Goal: Check status: Check status

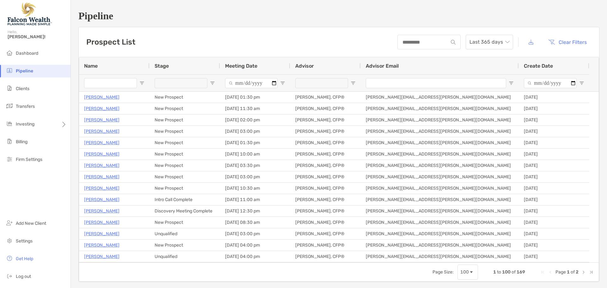
click at [109, 82] on input "Name Filter Input" at bounding box center [110, 83] width 53 height 10
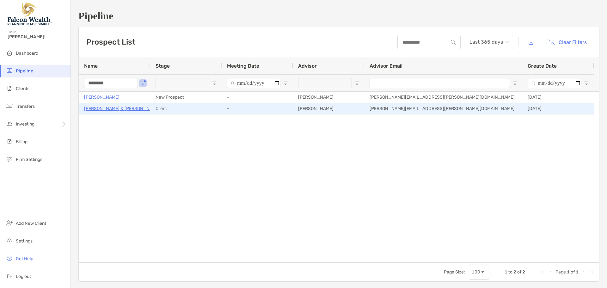
type input "********"
click at [109, 108] on p "[PERSON_NAME] & [PERSON_NAME]" at bounding box center [122, 109] width 76 height 8
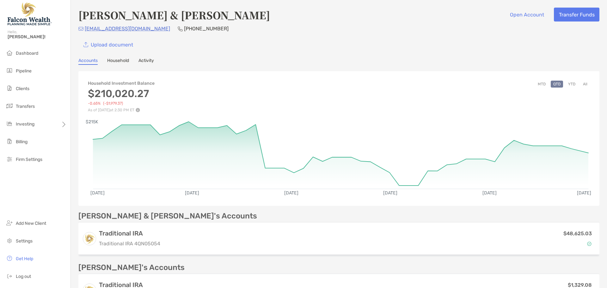
click at [568, 84] on button "YTD" at bounding box center [572, 84] width 12 height 7
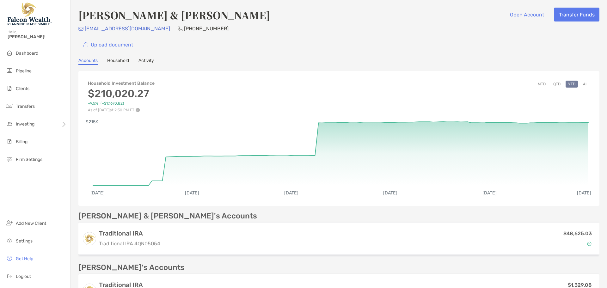
click at [553, 84] on button "QTD" at bounding box center [557, 84] width 12 height 7
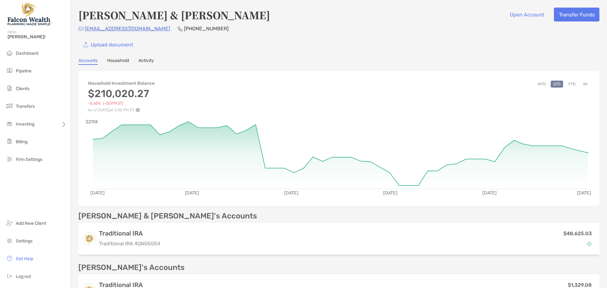
click at [148, 61] on link "Activity" at bounding box center [147, 61] width 16 height 7
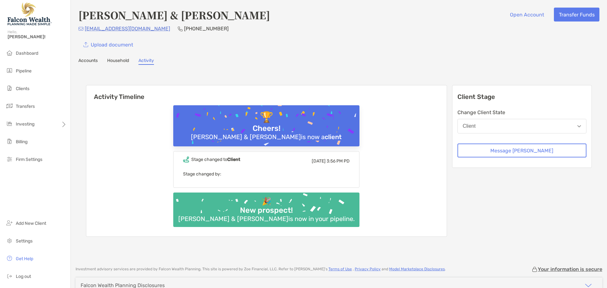
click at [94, 59] on link "Accounts" at bounding box center [87, 61] width 19 height 7
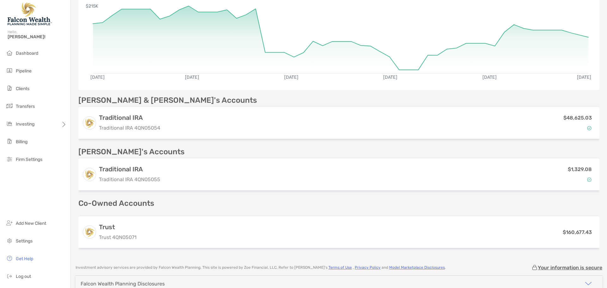
scroll to position [127, 0]
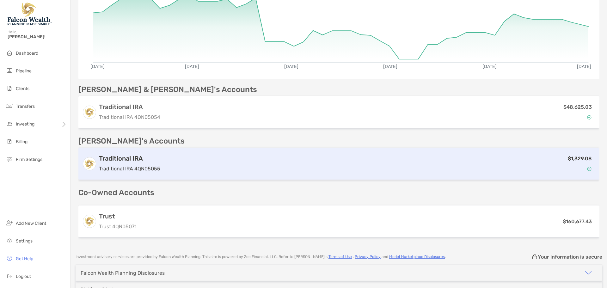
click at [228, 165] on div "$1,329.08" at bounding box center [379, 164] width 433 height 18
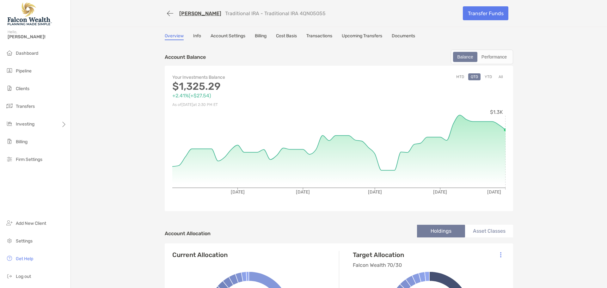
click at [487, 77] on button "YTD" at bounding box center [488, 76] width 12 height 7
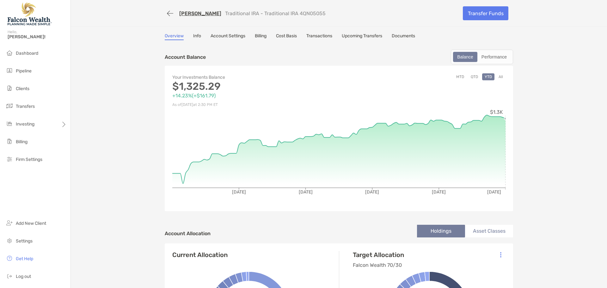
click at [166, 16] on button "button" at bounding box center [170, 14] width 11 height 12
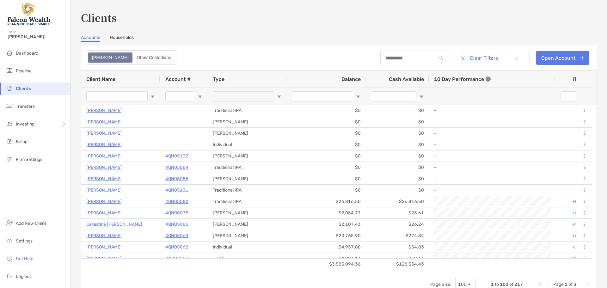
type input "********"
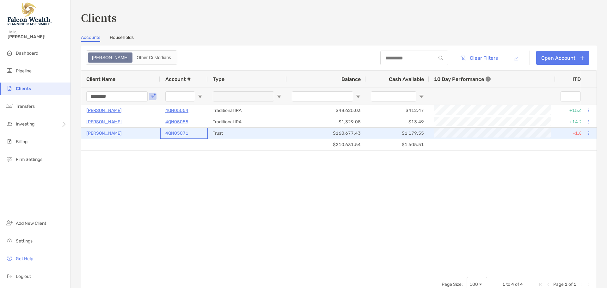
click at [182, 133] on p "4QN05071" at bounding box center [176, 133] width 23 height 8
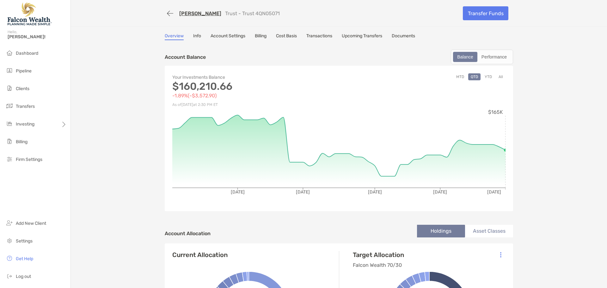
click at [489, 75] on button "YTD" at bounding box center [488, 76] width 12 height 7
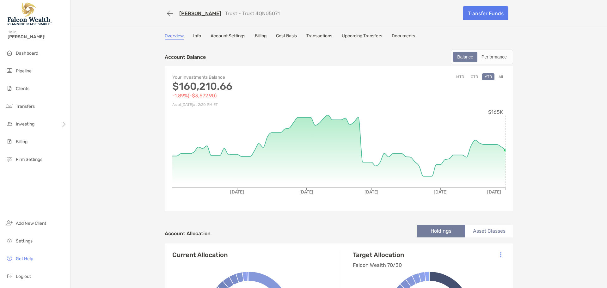
click at [283, 34] on link "Cost Basis" at bounding box center [286, 36] width 21 height 7
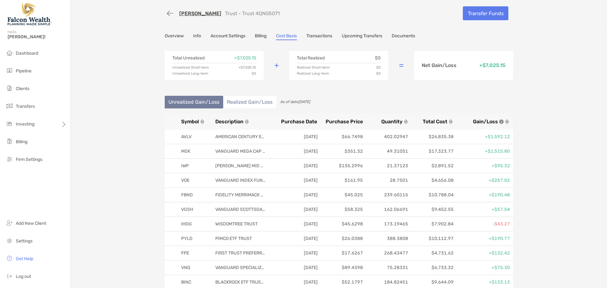
click at [249, 101] on li "Realized Gain/Loss" at bounding box center [249, 102] width 53 height 13
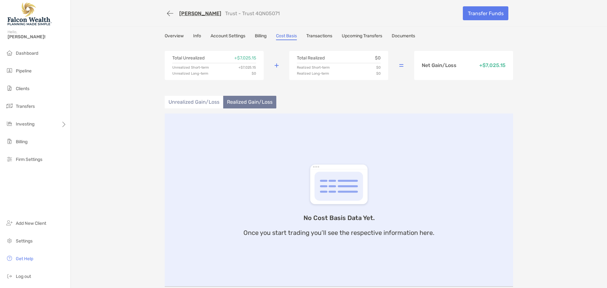
click at [206, 99] on li "Unrealized Gain/Loss" at bounding box center [194, 102] width 59 height 13
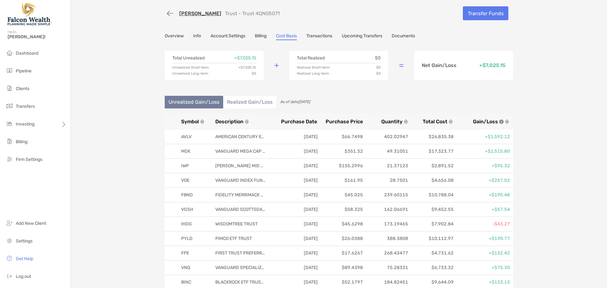
click at [175, 37] on link "Overview" at bounding box center [174, 36] width 19 height 7
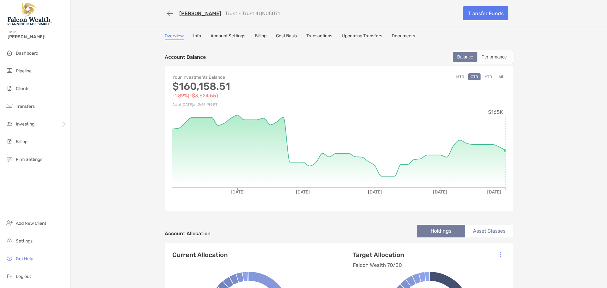
click at [486, 77] on button "YTD" at bounding box center [488, 76] width 12 height 7
